Goal: Task Accomplishment & Management: Complete application form

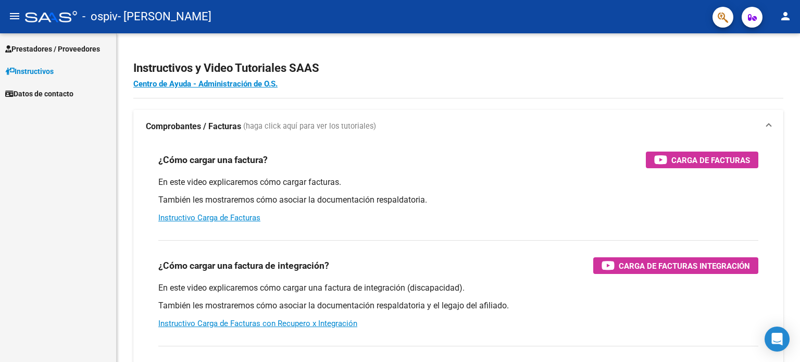
click at [41, 49] on span "Prestadores / Proveedores" at bounding box center [52, 48] width 95 height 11
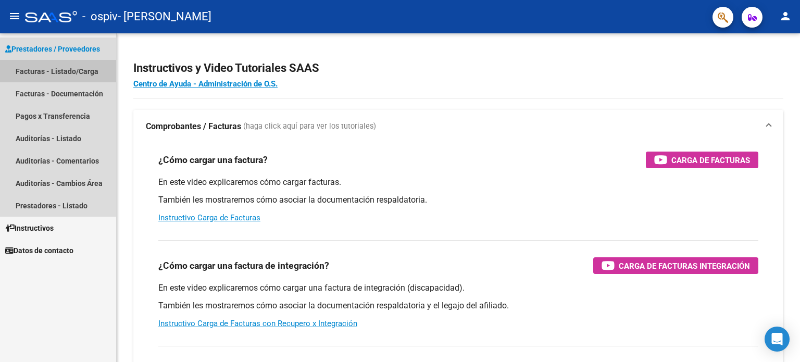
click at [67, 77] on link "Facturas - Listado/Carga" at bounding box center [58, 71] width 116 height 22
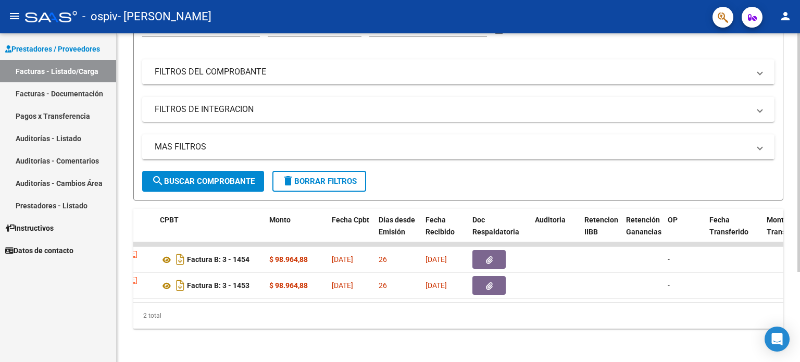
scroll to position [0, 339]
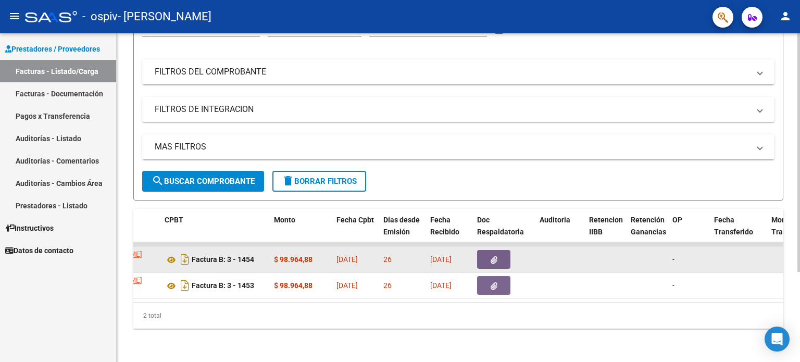
click at [482, 250] on button "button" at bounding box center [493, 259] width 33 height 19
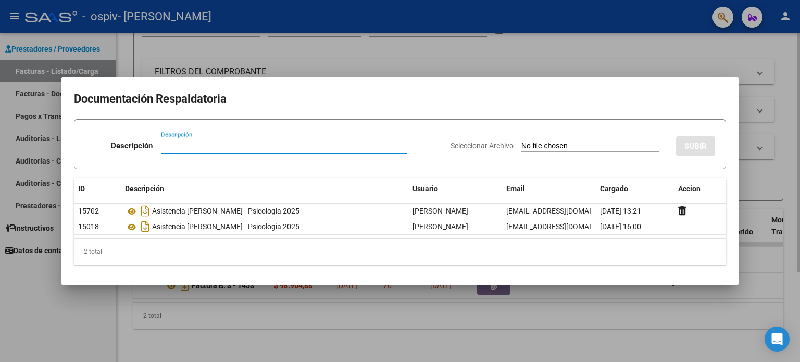
drag, startPoint x: 701, startPoint y: 305, endPoint x: 692, endPoint y: 306, distance: 9.4
click at [701, 305] on div at bounding box center [400, 181] width 800 height 362
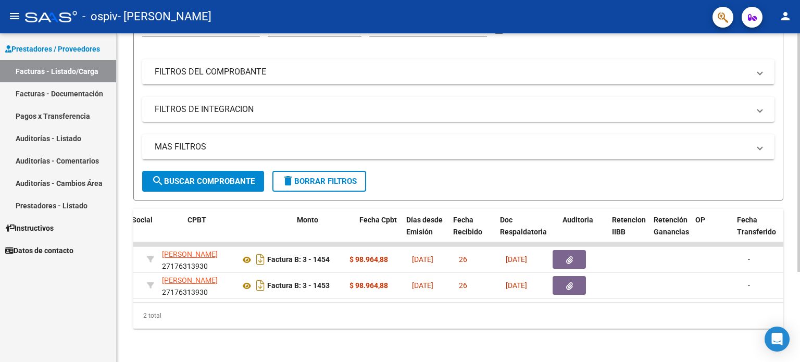
scroll to position [0, 362]
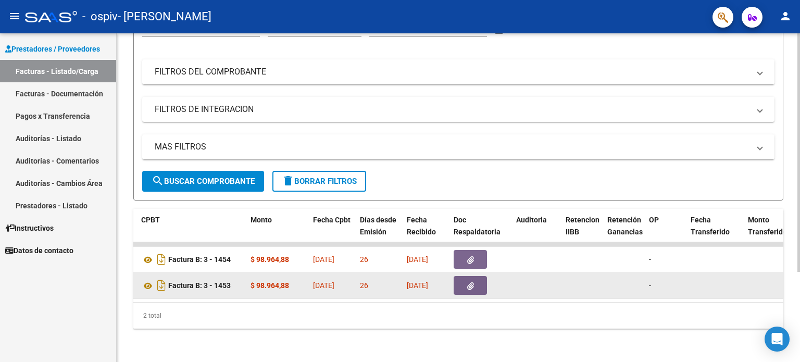
click at [461, 279] on button "button" at bounding box center [470, 285] width 33 height 19
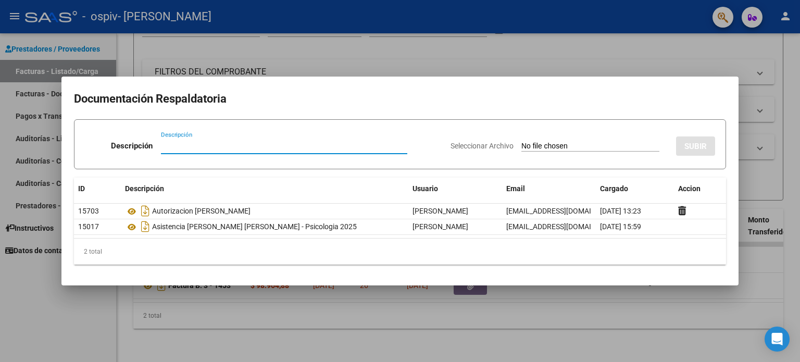
click at [306, 316] on div at bounding box center [400, 181] width 800 height 362
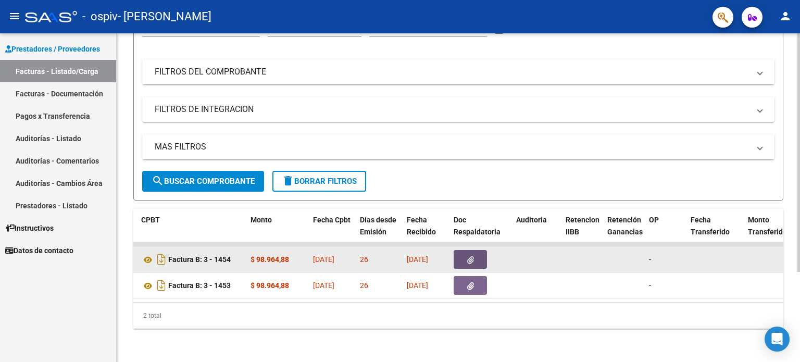
click at [484, 250] on button "button" at bounding box center [470, 259] width 33 height 19
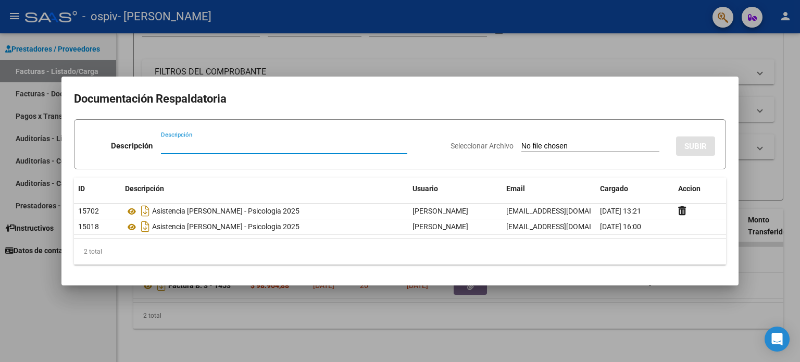
click at [606, 143] on input "Seleccionar Archivo" at bounding box center [590, 147] width 138 height 10
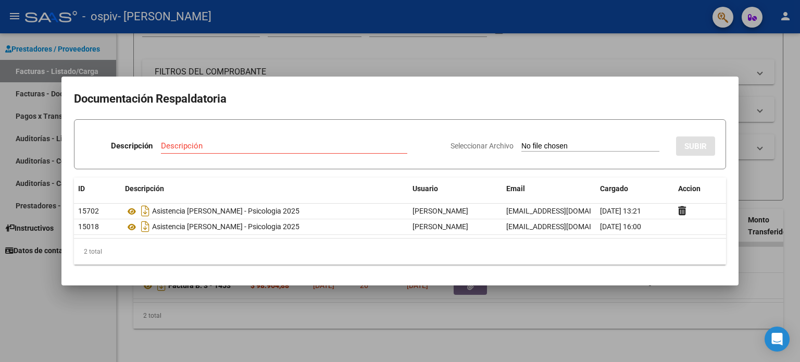
type input "C:\fakepath\Presupuesto [PERSON_NAME].jpeg"
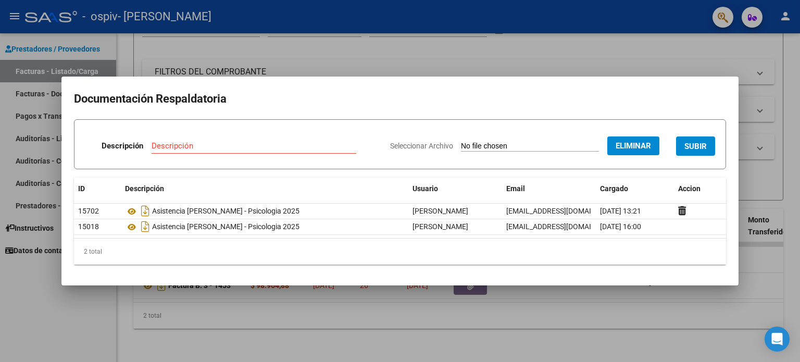
click at [696, 144] on span "SUBIR" at bounding box center [695, 146] width 22 height 9
click at [209, 141] on input "Descripción" at bounding box center [217, 145] width 165 height 9
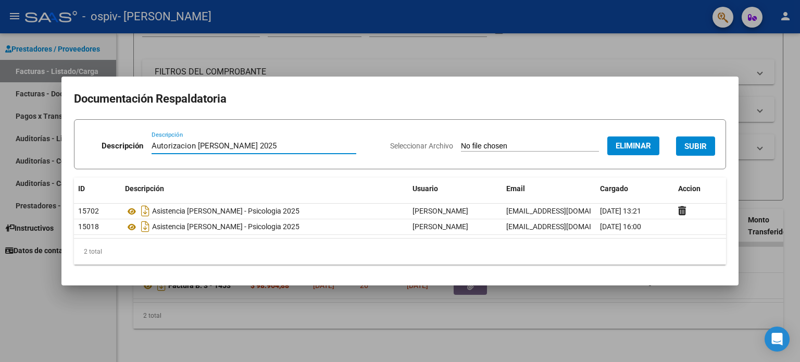
type input "Autorizacion [PERSON_NAME] 2025"
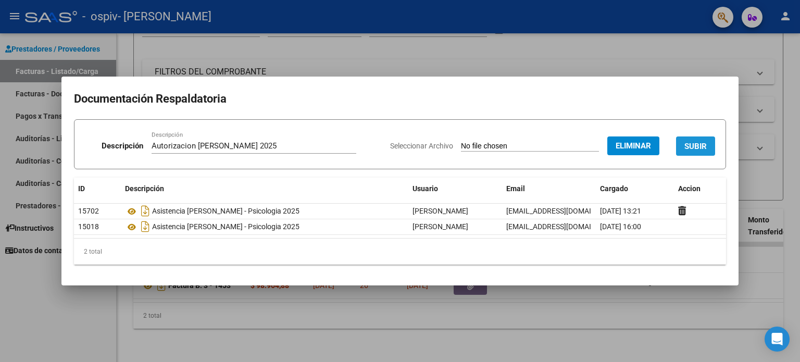
click at [703, 148] on span "SUBIR" at bounding box center [695, 146] width 22 height 9
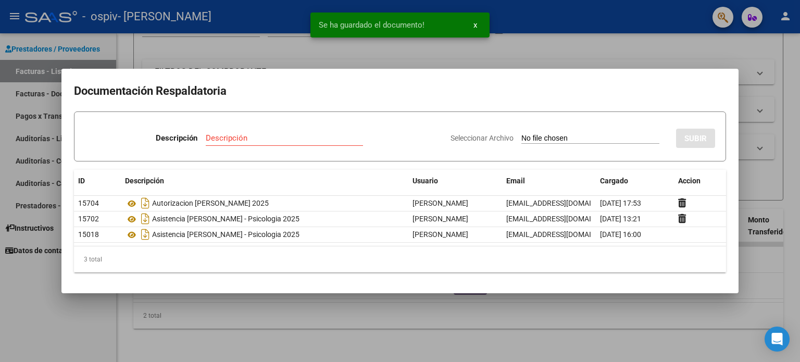
click at [477, 23] on button "x" at bounding box center [475, 25] width 20 height 19
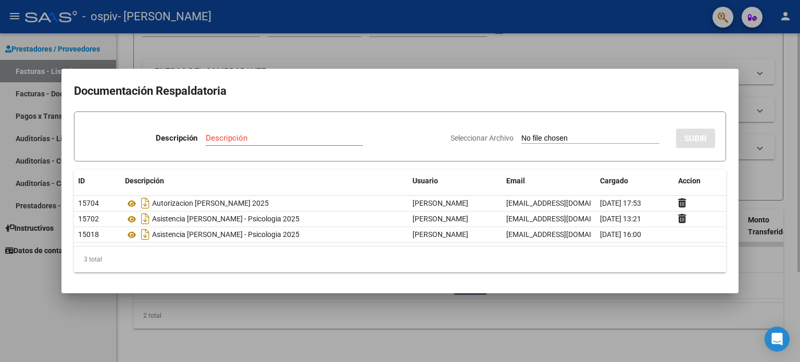
click at [666, 309] on div at bounding box center [400, 181] width 800 height 362
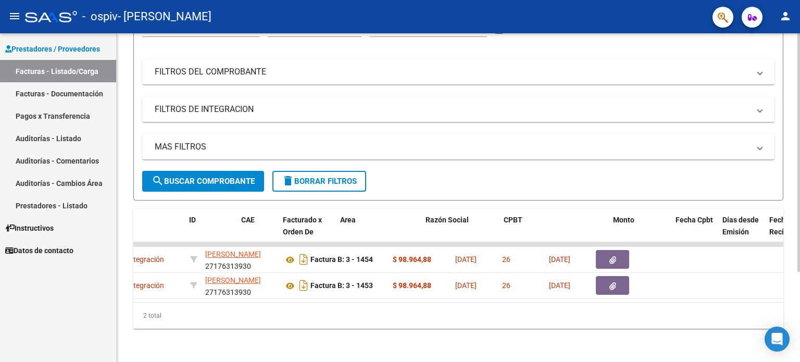
scroll to position [0, 0]
